Goal: Complete application form

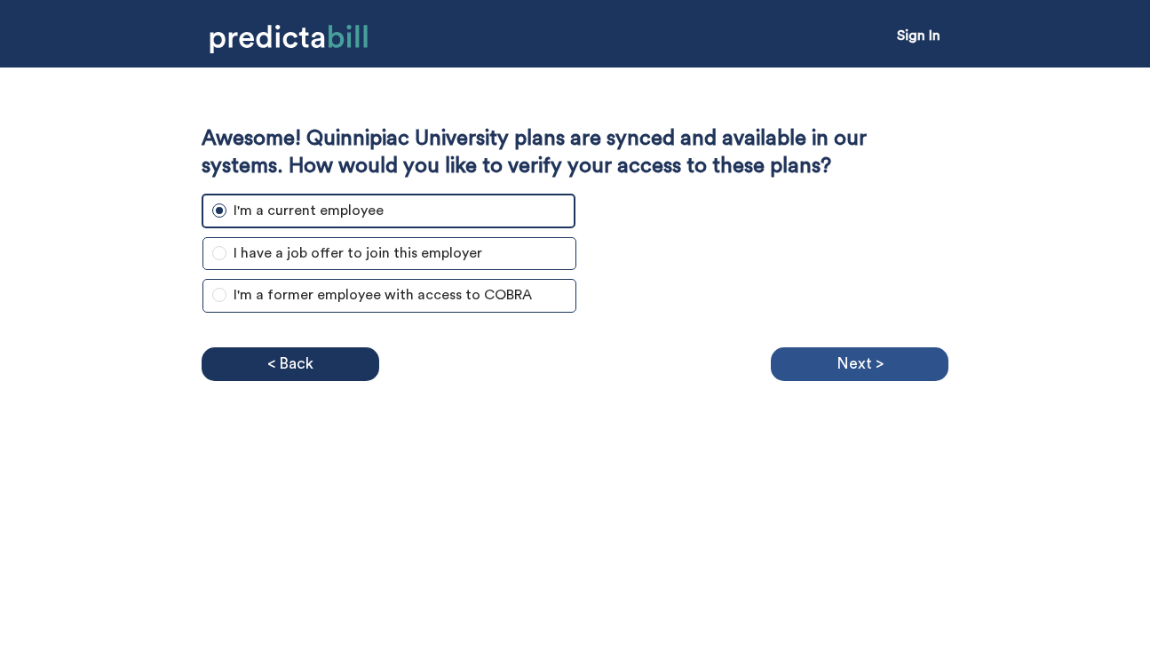
click at [879, 359] on p "Next >" at bounding box center [859, 364] width 47 height 27
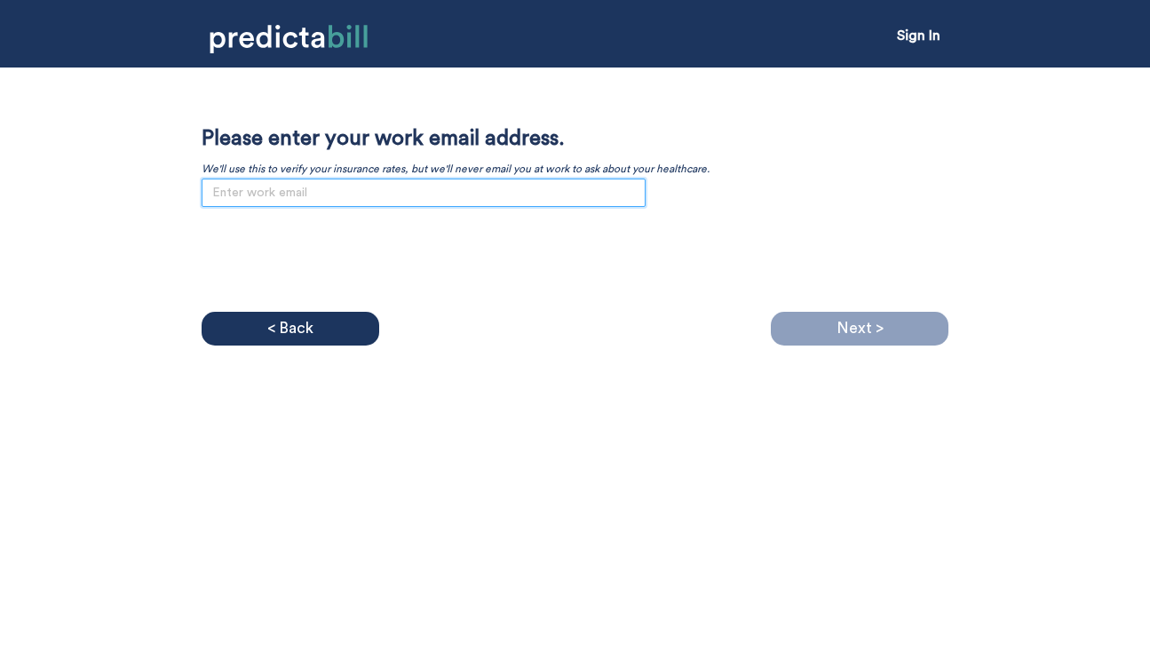
click at [529, 197] on input "email" at bounding box center [424, 192] width 444 height 28
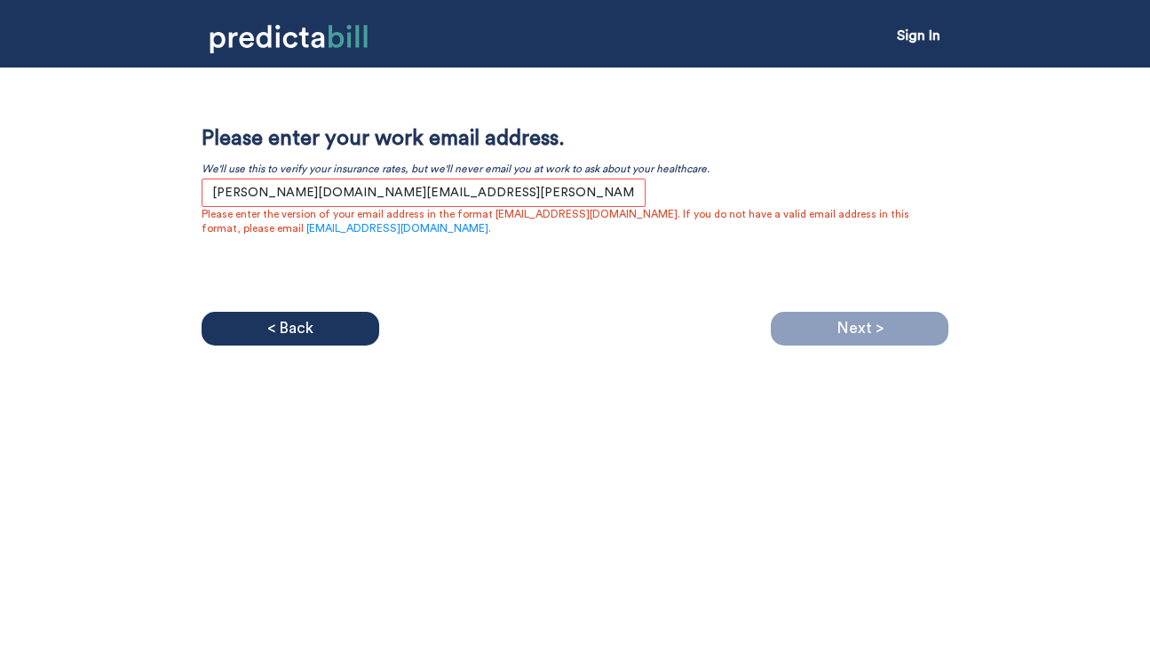
click at [604, 265] on div "Awesome! Quinnipiac University plans are synced and available in our systems. H…" at bounding box center [575, 214] width 747 height 178
click at [456, 192] on input "[PERSON_NAME][DOMAIN_NAME][EMAIL_ADDRESS][PERSON_NAME][DOMAIN_NAME]" at bounding box center [424, 192] width 444 height 28
click at [206, 194] on input "[PERSON_NAME][DOMAIN_NAME][EMAIL_ADDRESS][PERSON_NAME][DOMAIN_NAME]" at bounding box center [424, 192] width 444 height 28
drag, startPoint x: 217, startPoint y: 195, endPoint x: 205, endPoint y: 195, distance: 11.5
click at [205, 195] on input "[PERSON_NAME][DOMAIN_NAME][EMAIL_ADDRESS][PERSON_NAME][DOMAIN_NAME]" at bounding box center [424, 192] width 444 height 28
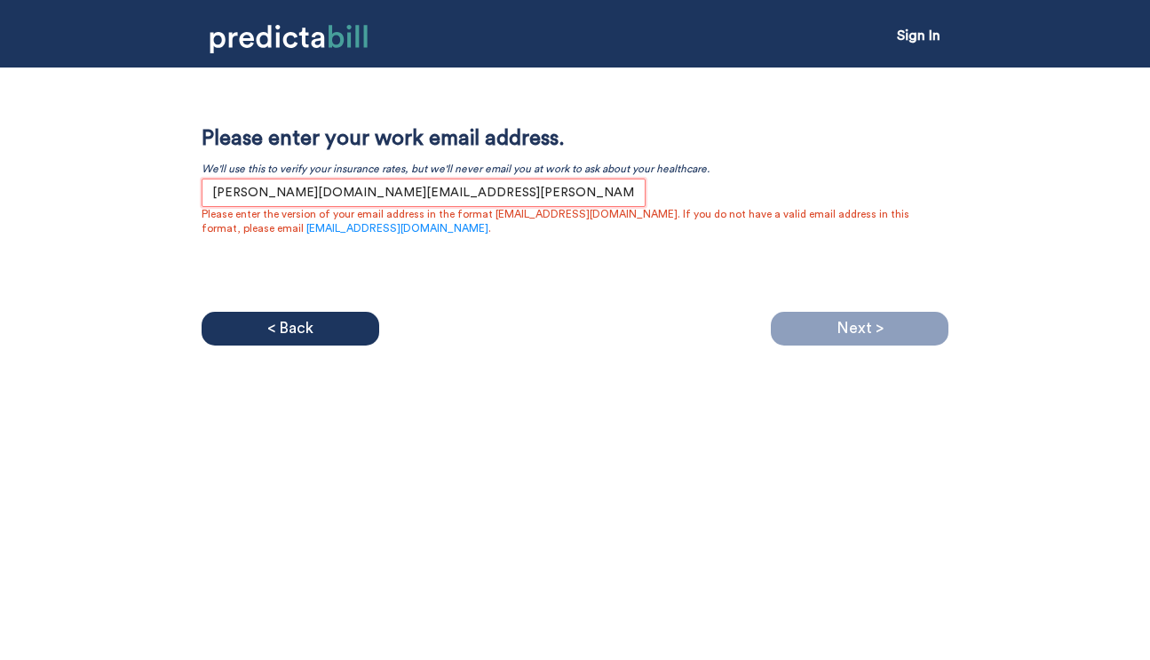
click at [267, 190] on input "[PERSON_NAME][DOMAIN_NAME][EMAIL_ADDRESS][PERSON_NAME][DOMAIN_NAME]" at bounding box center [424, 192] width 444 height 28
click at [332, 190] on input "[PERSON_NAME][DOMAIN_NAME][EMAIL_ADDRESS][PERSON_NAME][DOMAIN_NAME]" at bounding box center [424, 192] width 444 height 28
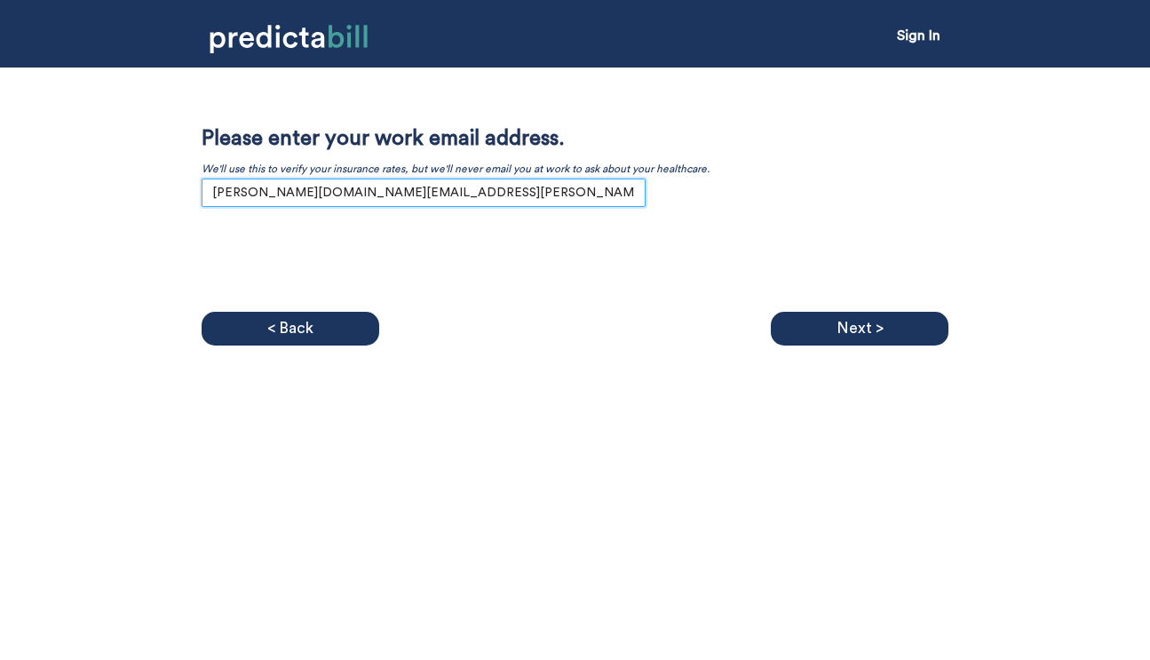
type input "[PERSON_NAME][DOMAIN_NAME][EMAIL_ADDRESS][PERSON_NAME][DOMAIN_NAME]"
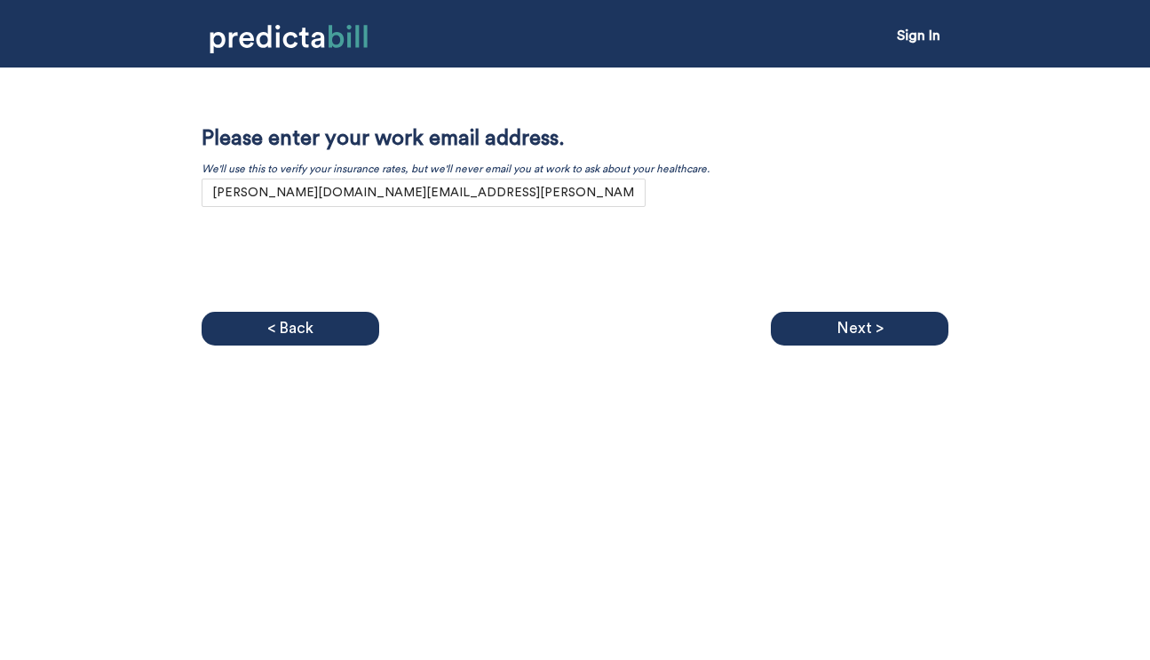
click at [495, 297] on div "Awesome! Quinnipiac University plans are synced and available in our systems. H…" at bounding box center [575, 214] width 747 height 178
click at [886, 320] on div "Next >" at bounding box center [860, 329] width 178 height 34
